Goal: Information Seeking & Learning: Learn about a topic

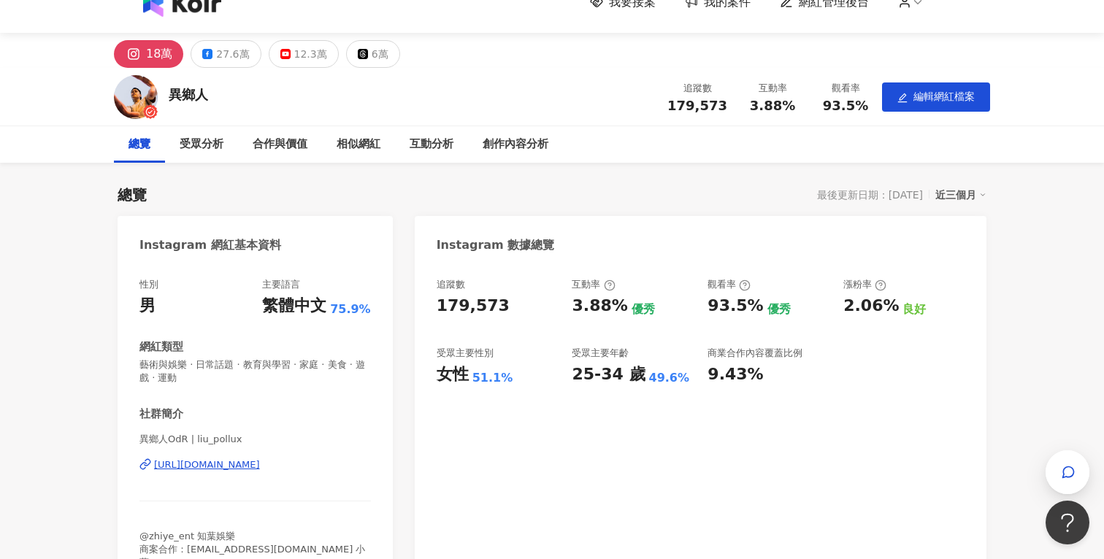
scroll to position [38, 0]
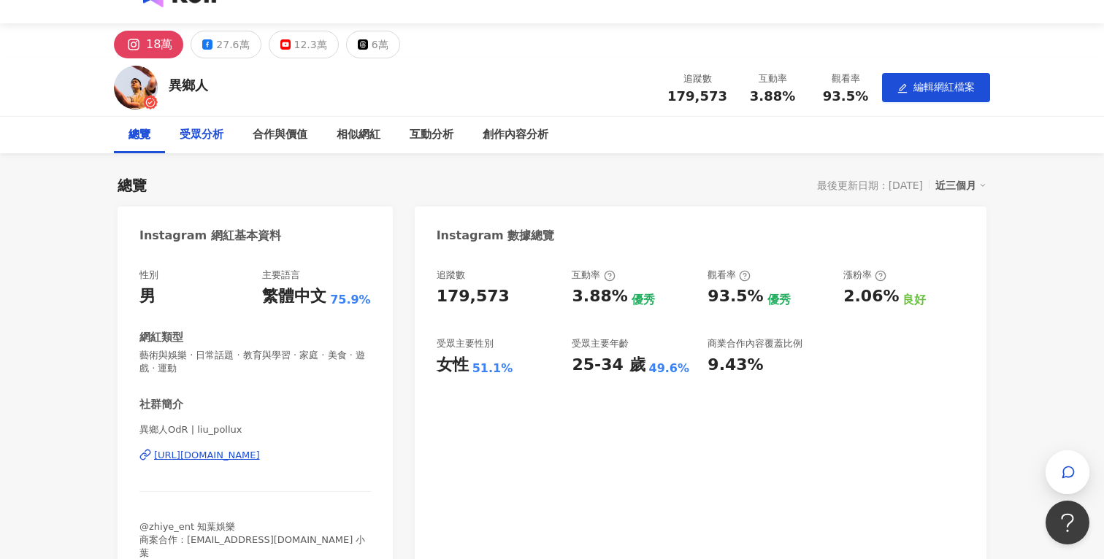
click at [218, 129] on div "受眾分析" at bounding box center [202, 135] width 44 height 18
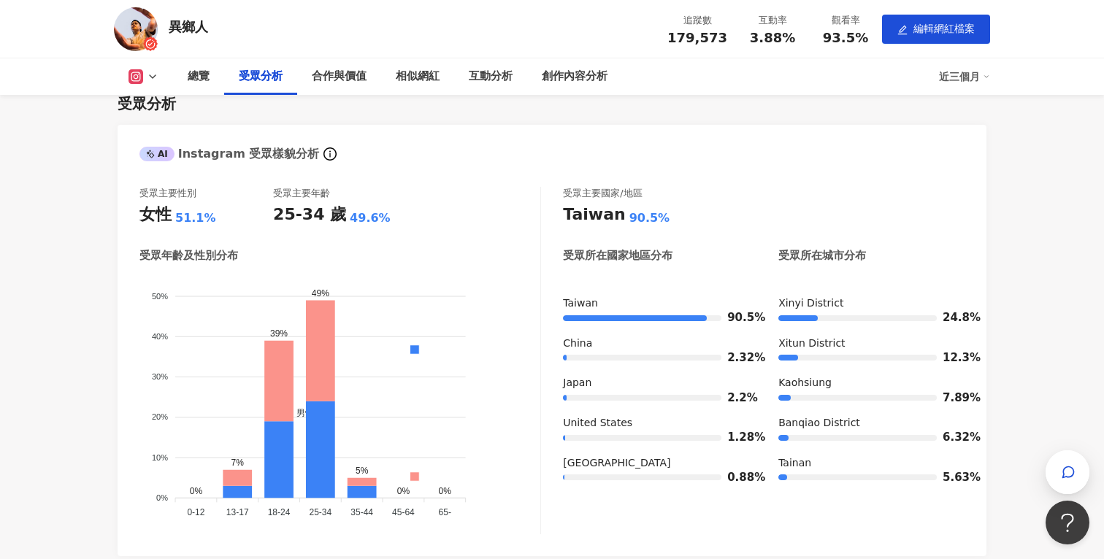
scroll to position [1010, 0]
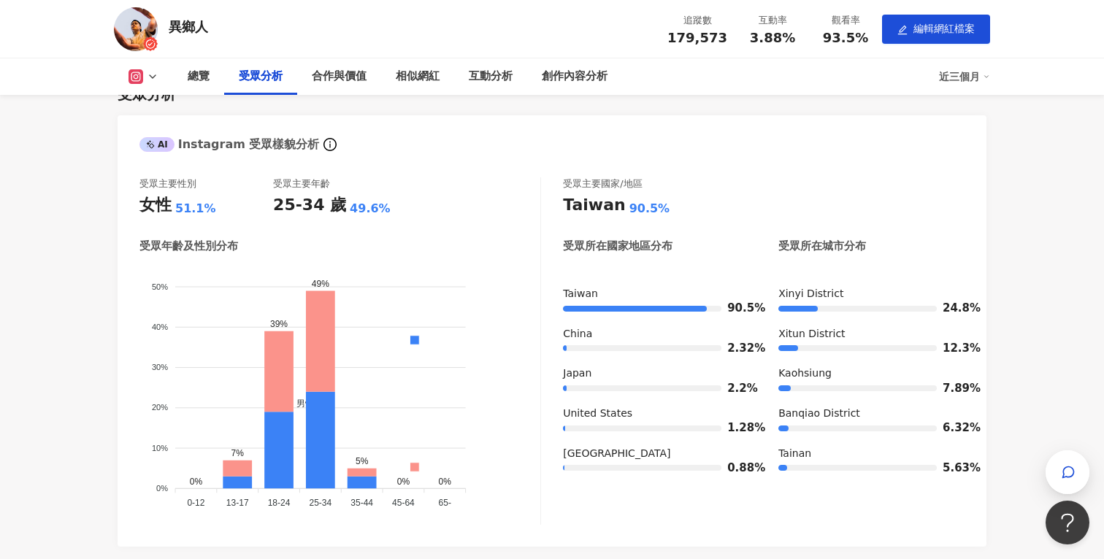
click at [144, 78] on button at bounding box center [143, 76] width 59 height 15
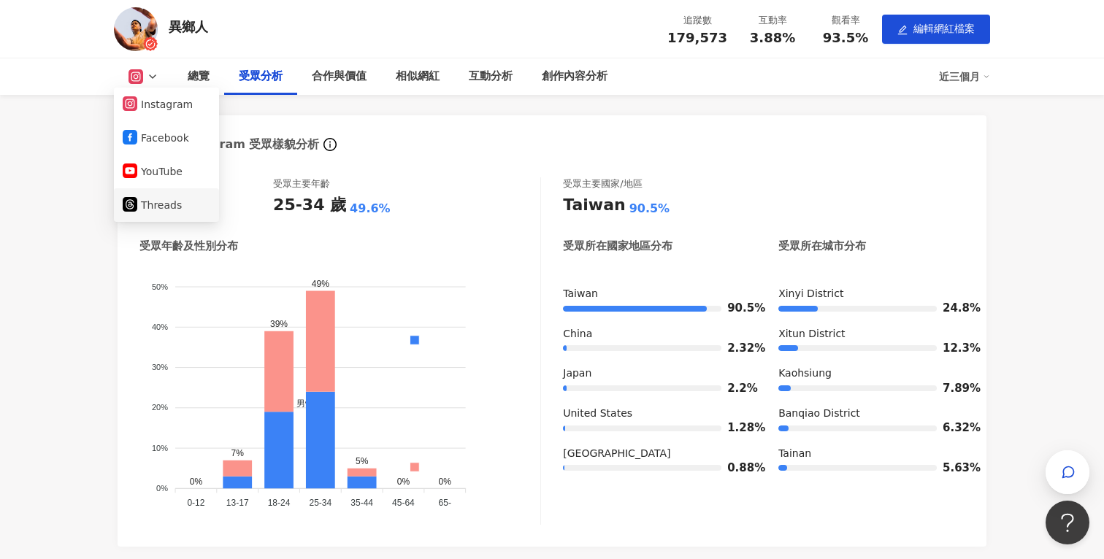
click at [164, 201] on button "Threads" at bounding box center [167, 205] width 88 height 20
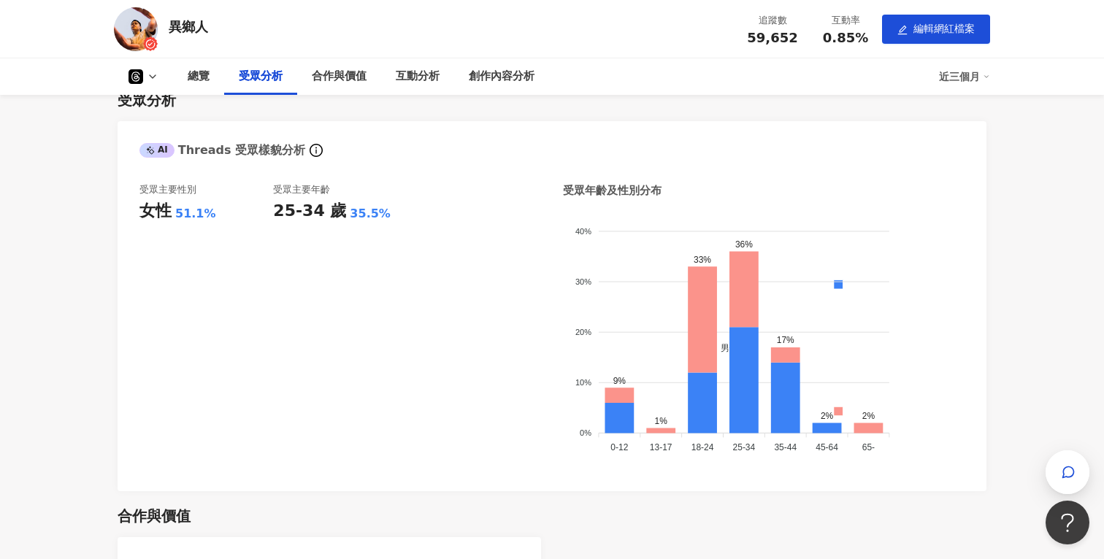
scroll to position [841, 0]
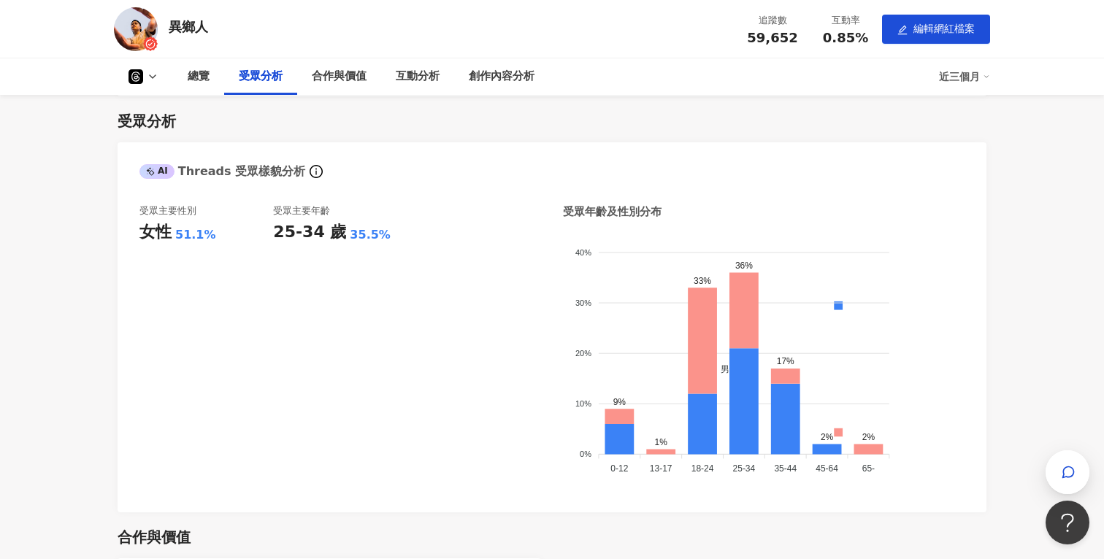
click at [150, 76] on icon at bounding box center [153, 77] width 12 height 12
click at [155, 139] on button "Facebook" at bounding box center [167, 137] width 88 height 20
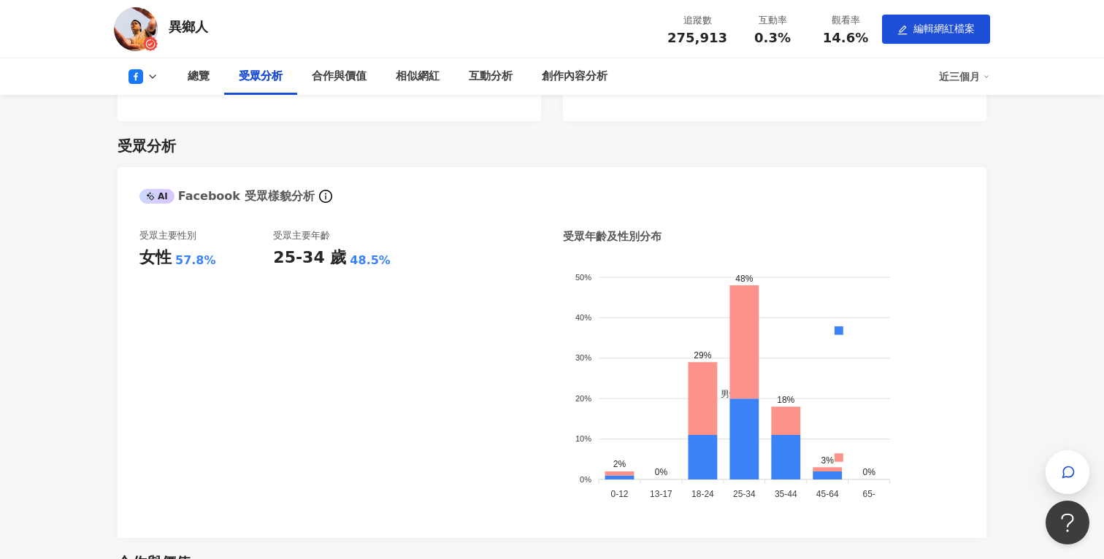
scroll to position [990, 0]
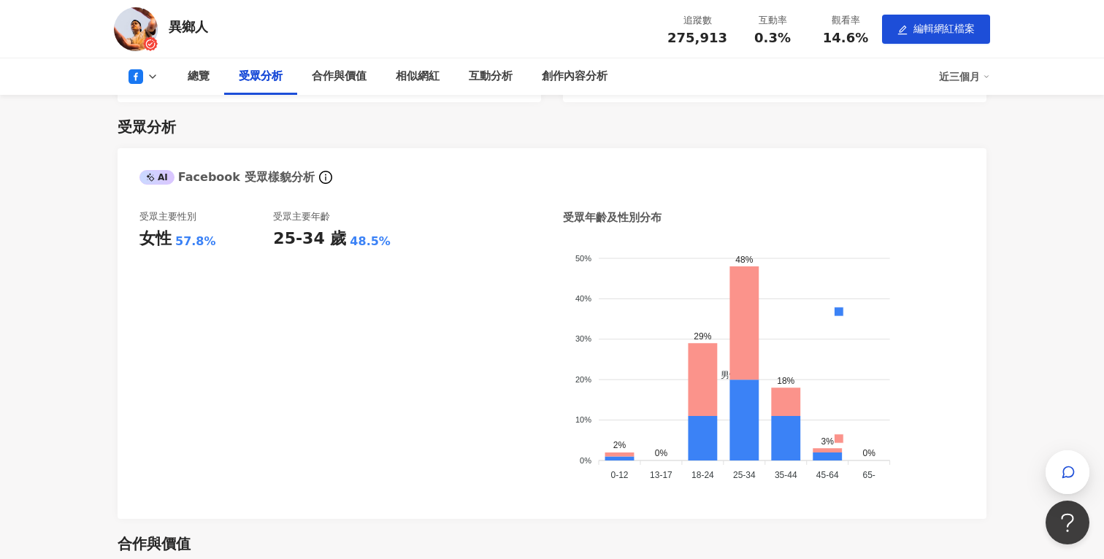
click at [149, 81] on icon at bounding box center [153, 77] width 12 height 12
click at [188, 158] on li "YouTube" at bounding box center [166, 172] width 105 height 34
click at [147, 80] on icon at bounding box center [153, 77] width 12 height 12
click at [139, 177] on button "YouTube" at bounding box center [167, 171] width 88 height 20
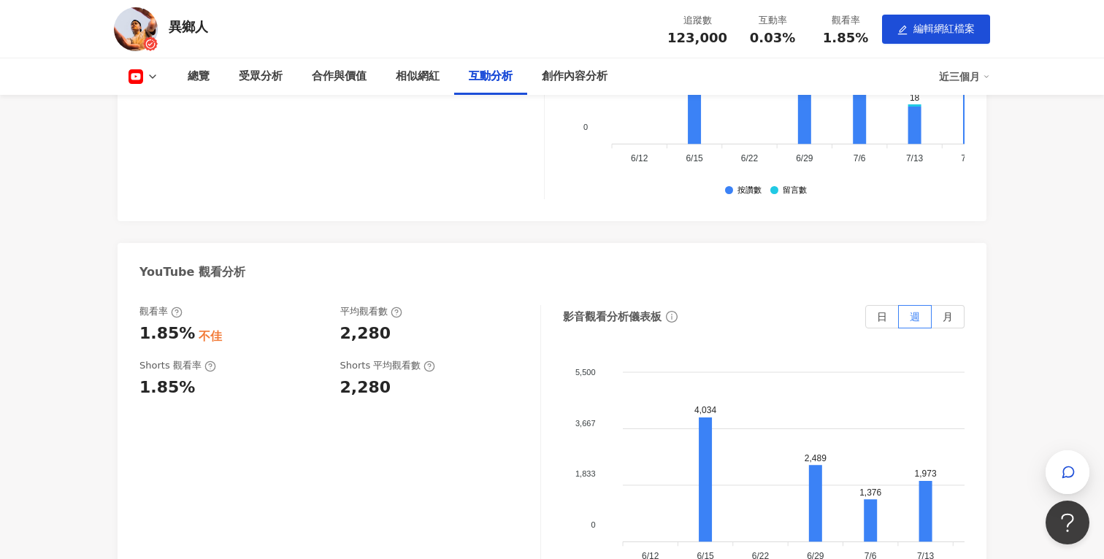
scroll to position [2398, 0]
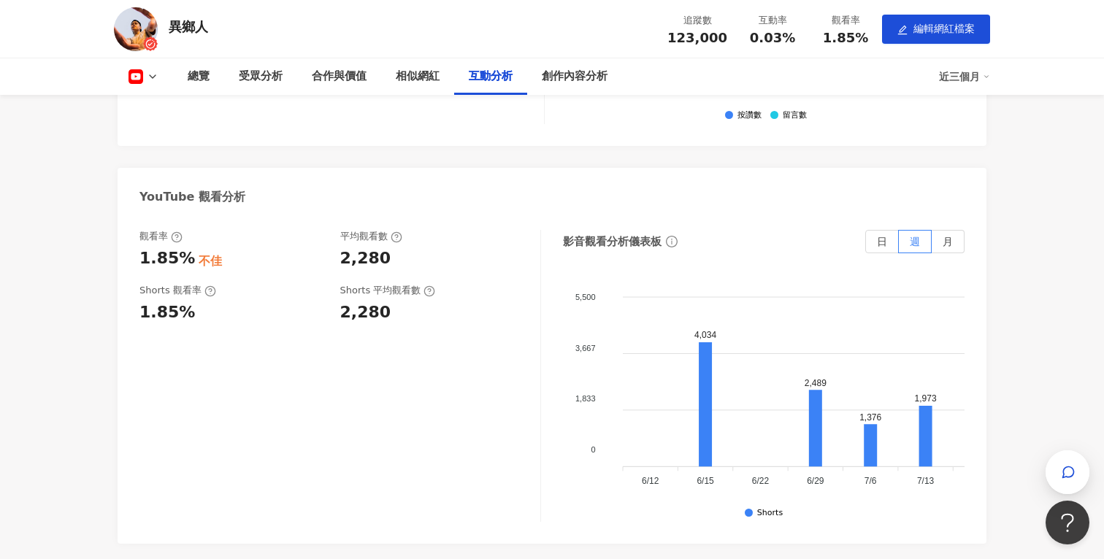
click at [130, 82] on icon at bounding box center [135, 76] width 15 height 15
click at [155, 135] on button "Facebook" at bounding box center [167, 138] width 88 height 20
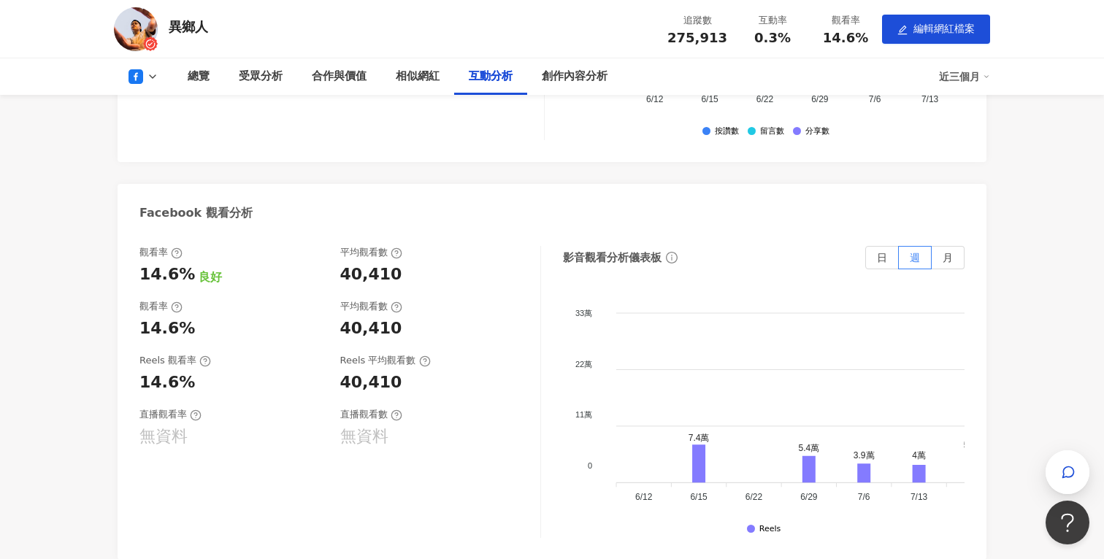
scroll to position [2356, 0]
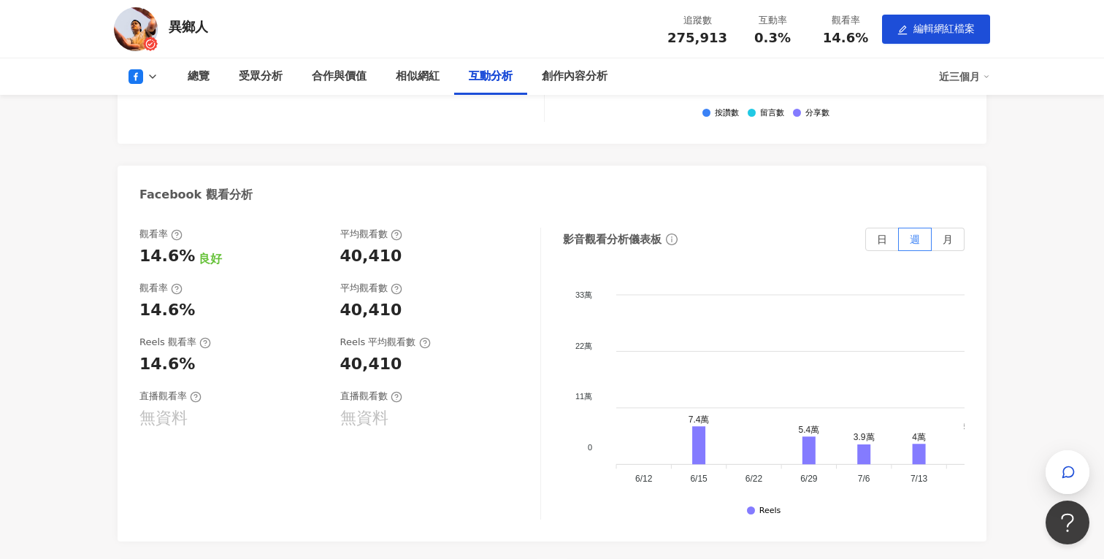
click at [152, 80] on icon at bounding box center [153, 77] width 12 height 12
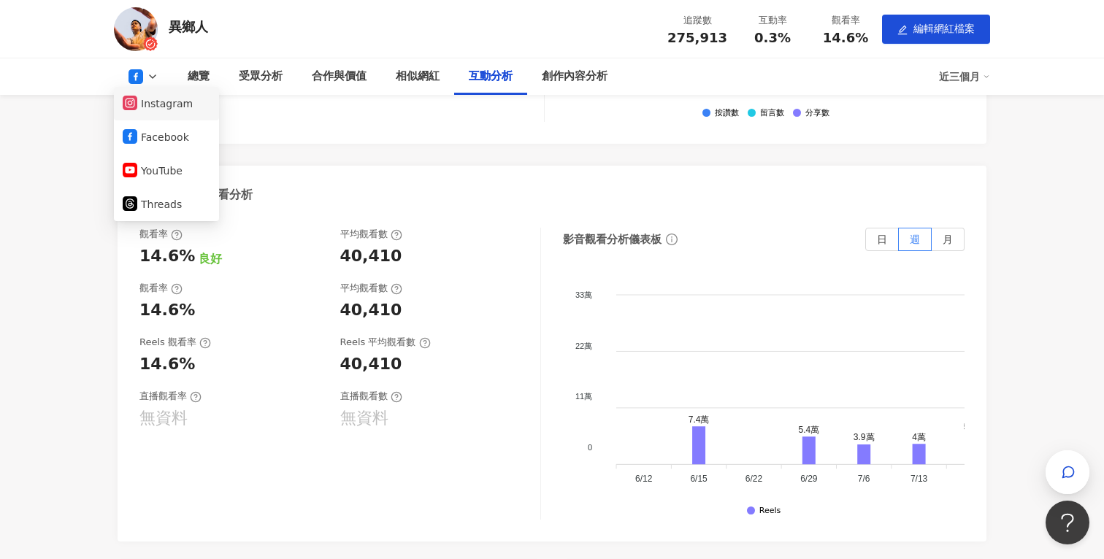
click at [157, 112] on button "Instagram" at bounding box center [167, 103] width 88 height 20
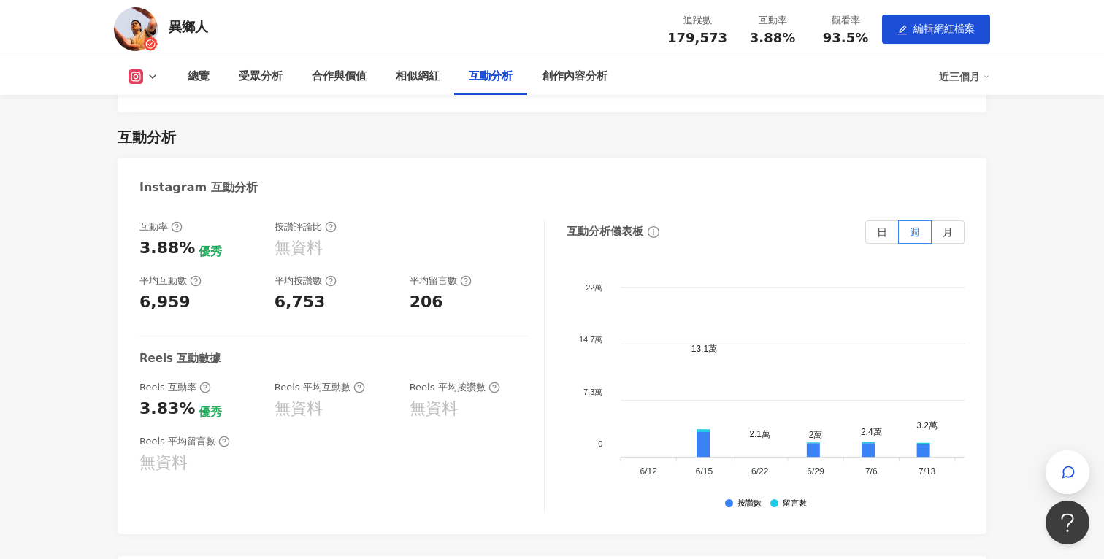
scroll to position [2733, 0]
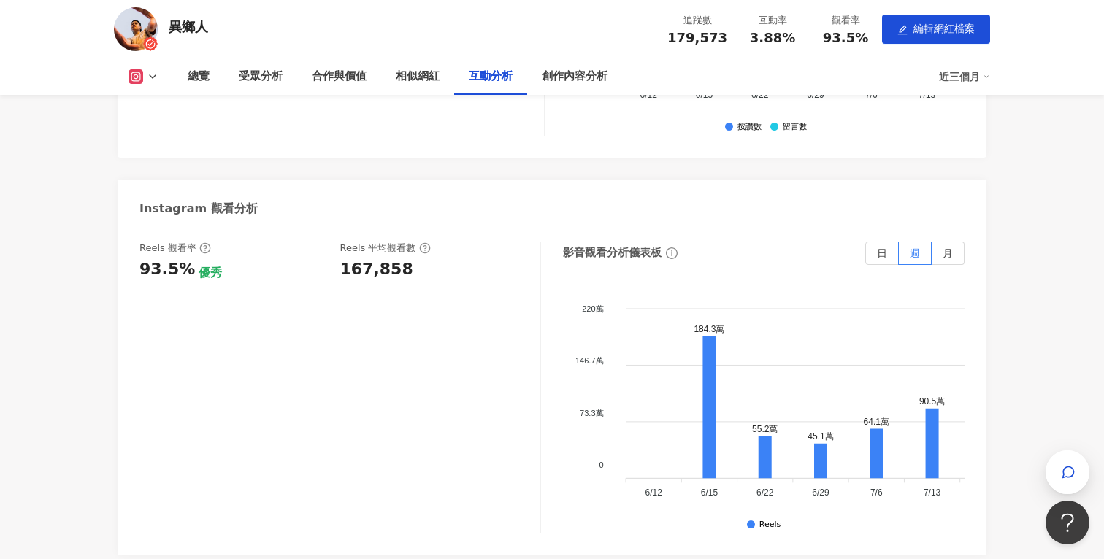
click at [149, 86] on div "總覽 受眾分析 合作與價值 相似網紅 互動分析 創作內容分析 近三個月" at bounding box center [552, 76] width 876 height 37
click at [145, 77] on button at bounding box center [143, 76] width 59 height 15
click at [170, 199] on button "Threads" at bounding box center [167, 205] width 88 height 20
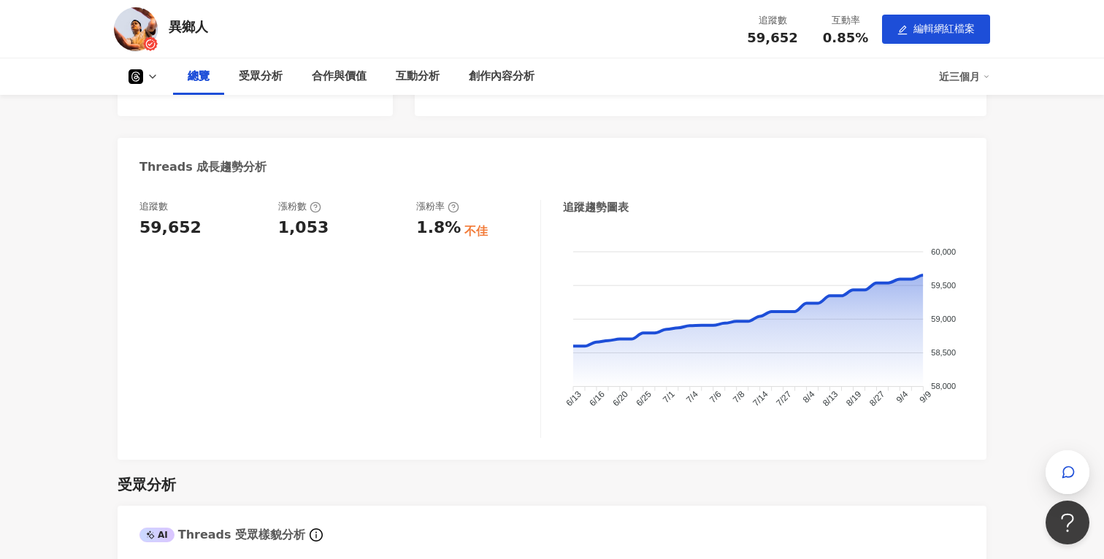
scroll to position [462, 0]
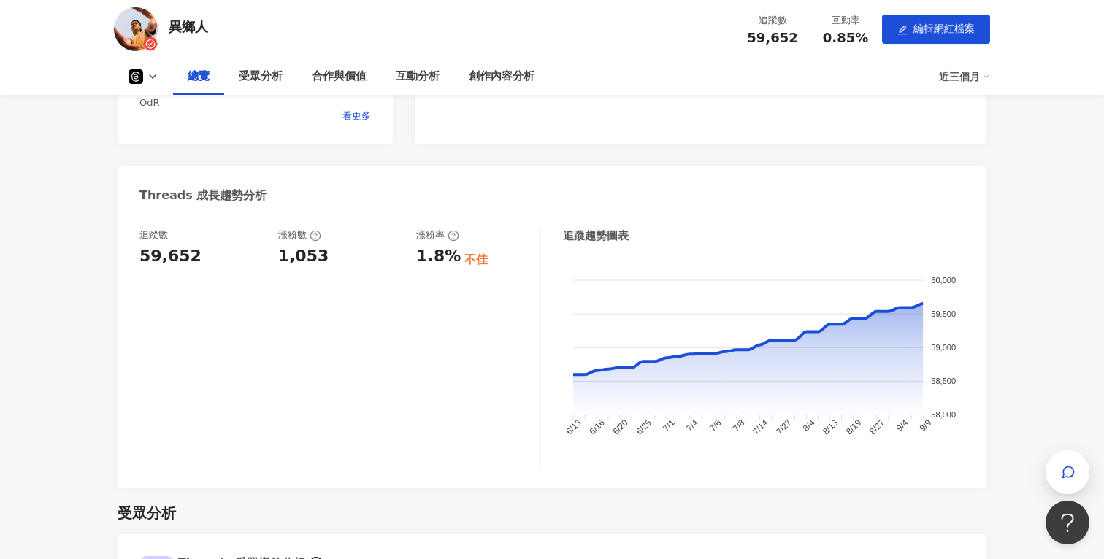
click at [160, 79] on button at bounding box center [143, 76] width 59 height 15
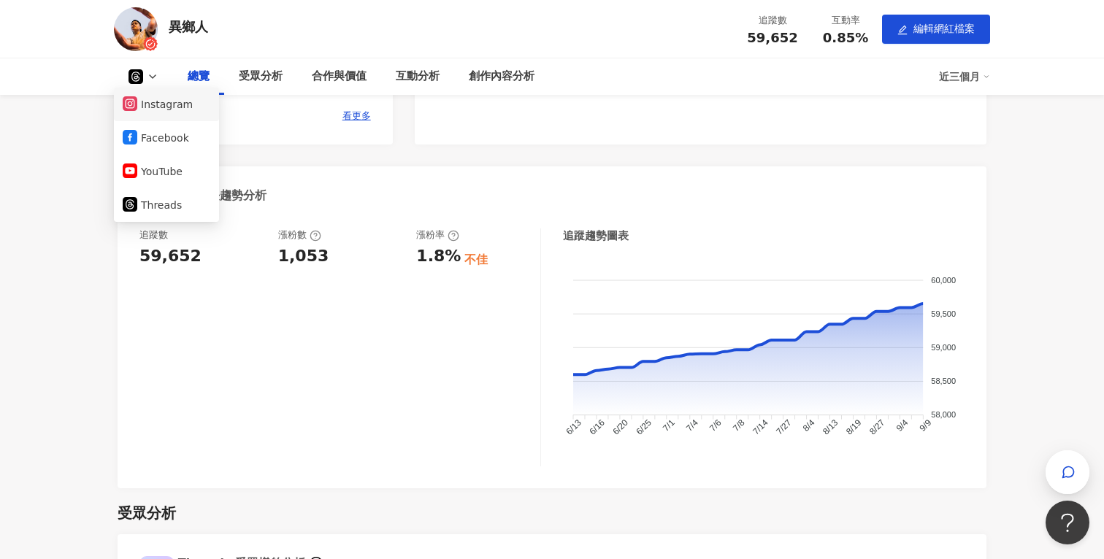
click at [168, 101] on button "Instagram" at bounding box center [167, 104] width 88 height 20
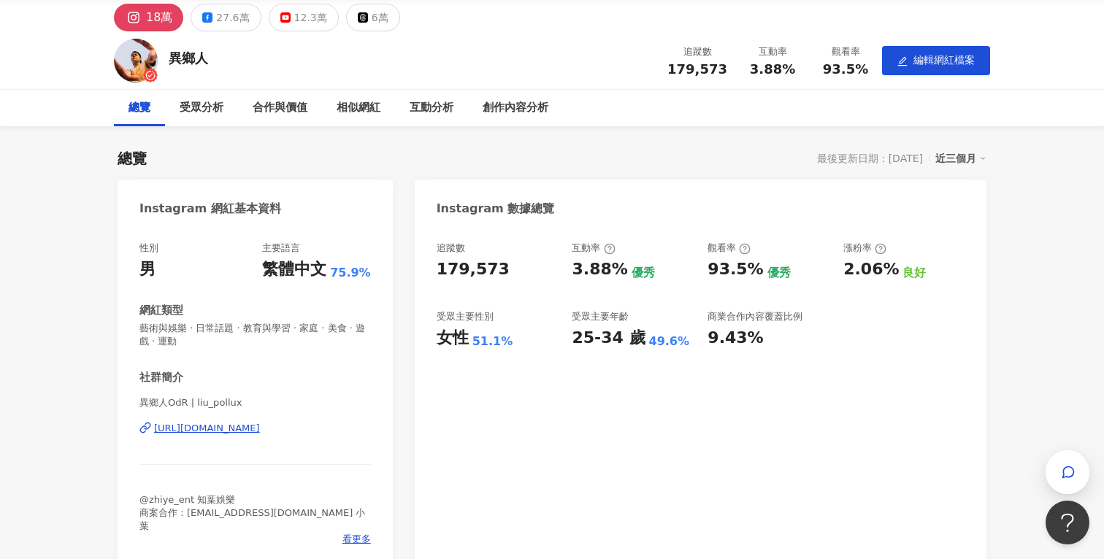
scroll to position [101, 0]
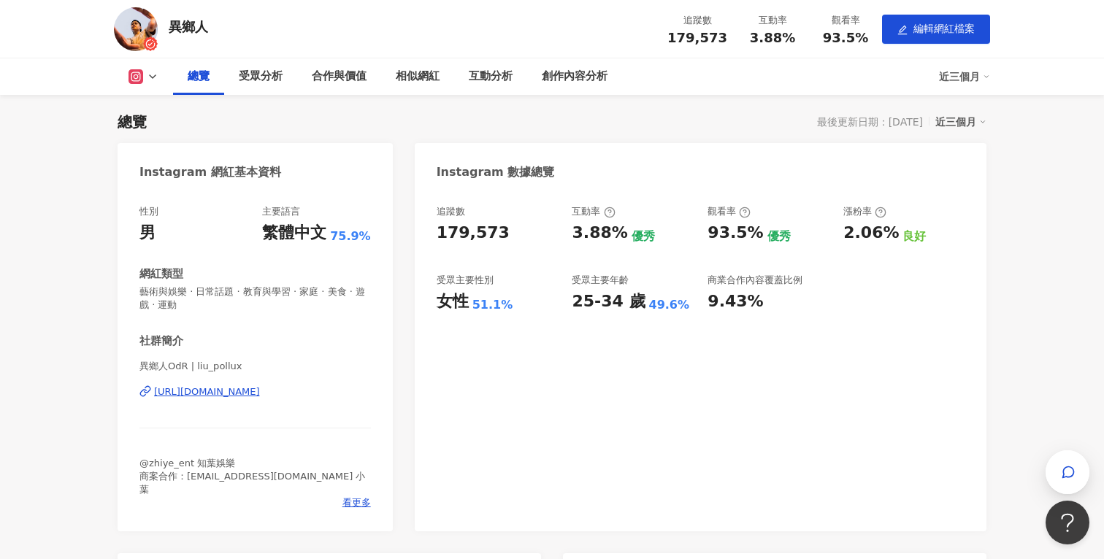
click at [147, 77] on icon at bounding box center [153, 77] width 12 height 12
click at [172, 142] on button "Facebook" at bounding box center [167, 138] width 88 height 20
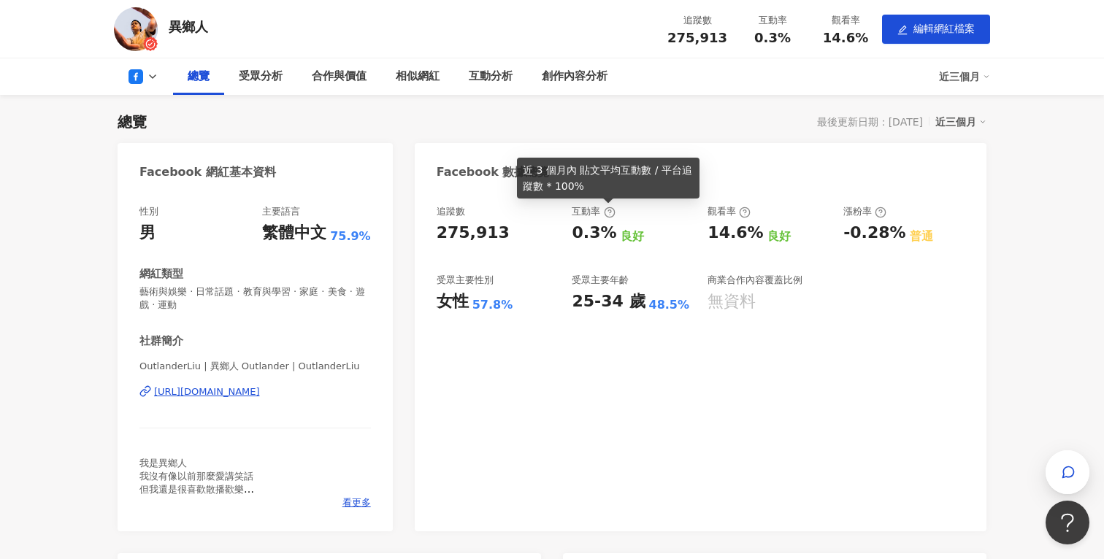
click at [604, 213] on circle at bounding box center [608, 211] width 9 height 9
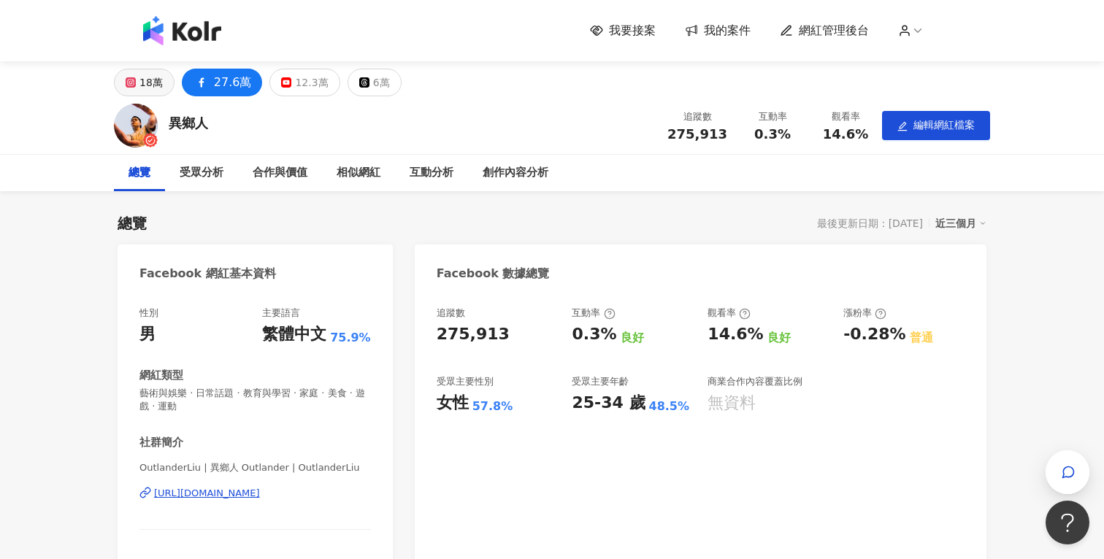
click at [157, 87] on div "18萬" at bounding box center [150, 82] width 23 height 20
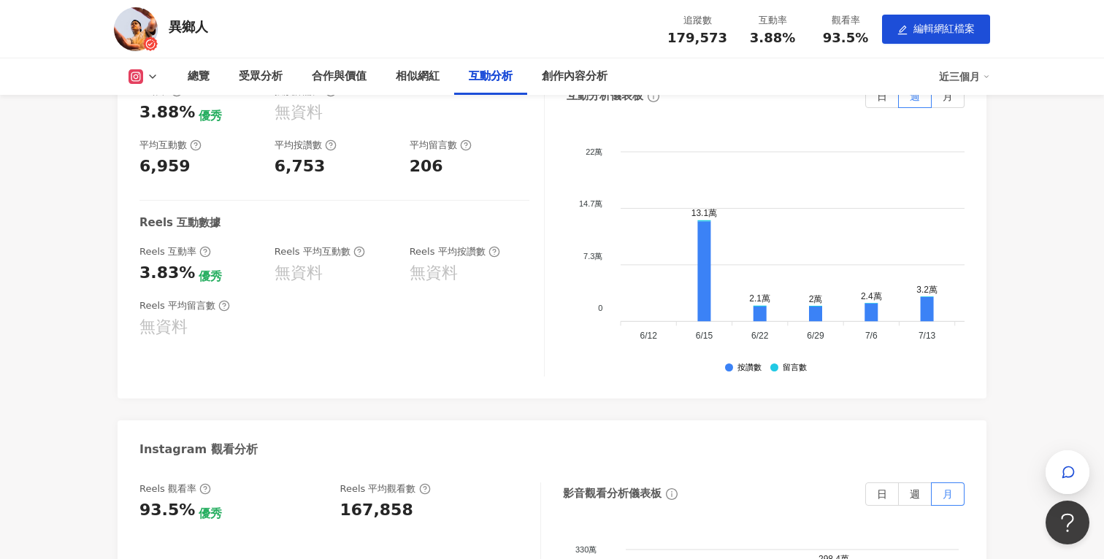
scroll to position [2473, 0]
